Goal: Task Accomplishment & Management: Manage account settings

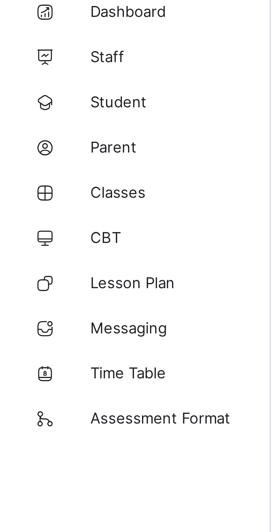
click at [35, 82] on span "Classes" at bounding box center [46, 80] width 46 height 5
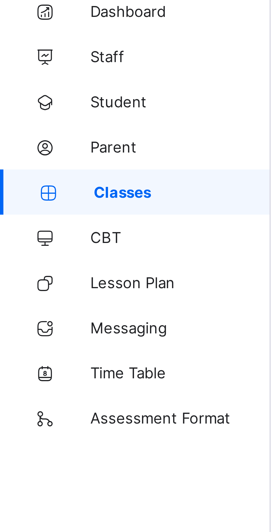
click at [31, 68] on span "Parent" at bounding box center [46, 68] width 46 height 5
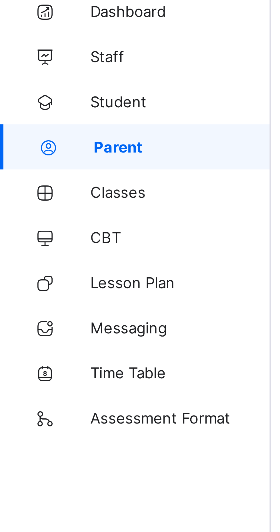
click at [31, 71] on span "Parent" at bounding box center [46, 68] width 45 height 5
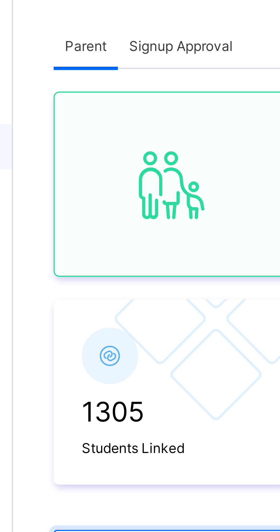
click at [107, 170] on input "text" at bounding box center [110, 171] width 62 height 11
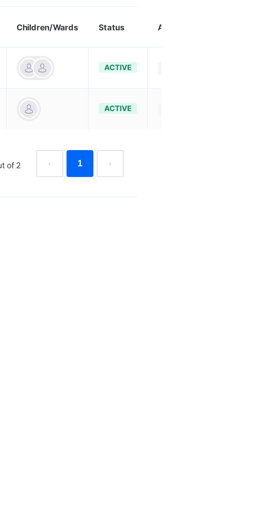
type input "**********"
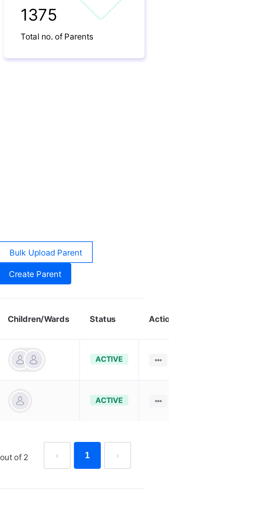
click at [0, 0] on ul "Edit Parent View Profile Reset Password Resend Activation Link Change Email Lin…" at bounding box center [0, 0] width 0 height 0
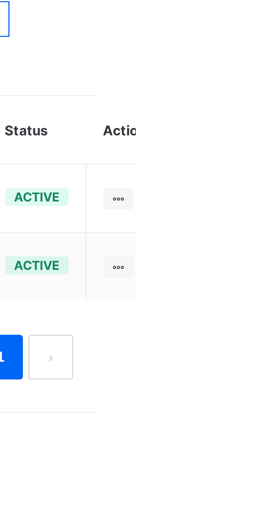
click at [0, 0] on div "Reset Password" at bounding box center [0, 0] width 0 height 0
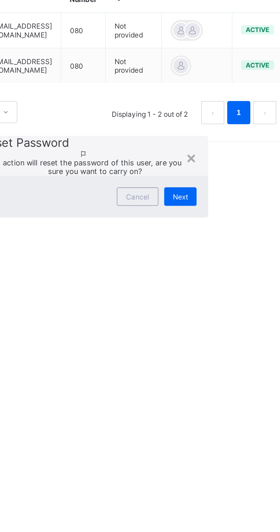
click at [220, 317] on div "Next" at bounding box center [217, 311] width 16 height 9
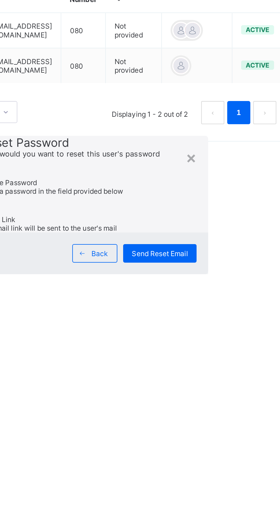
click at [158, 311] on span "Input a password in the field provided below" at bounding box center [153, 309] width 70 height 4
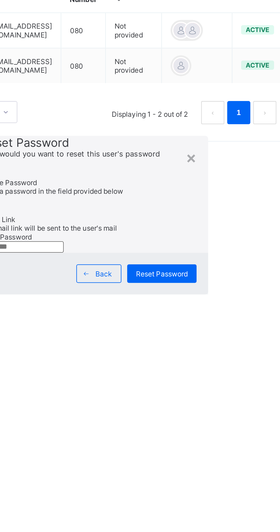
click at [159, 340] on input "text" at bounding box center [138, 337] width 41 height 6
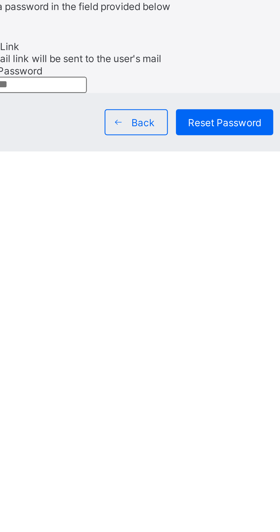
click at [129, 340] on div "Create Password Input a password in the field provided below Reset Link An emai…" at bounding box center [174, 316] width 112 height 47
click at [158, 340] on input "text" at bounding box center [138, 337] width 41 height 6
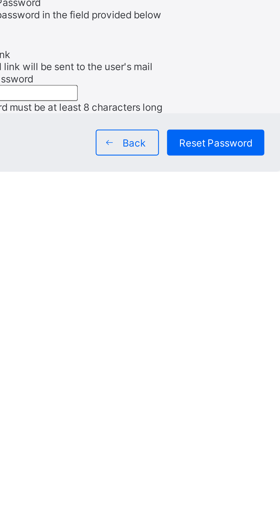
type input "*"
click at [159, 340] on input "**********" at bounding box center [138, 337] width 41 height 6
type input "**********"
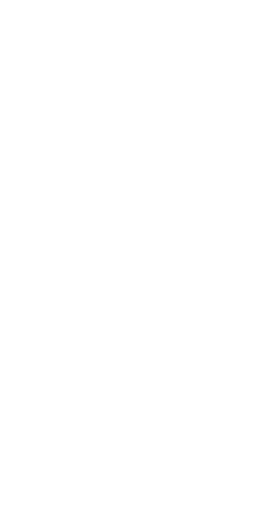
click at [214, 352] on span "Reset Password" at bounding box center [208, 350] width 26 height 4
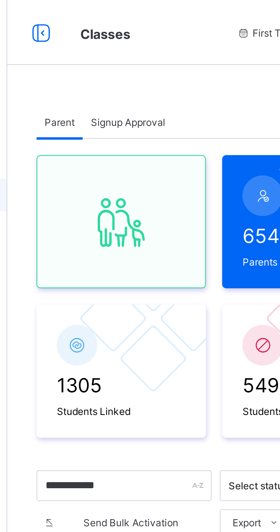
click at [66, 69] on span "Parent" at bounding box center [46, 68] width 45 height 5
